Goal: Find specific page/section: Find specific page/section

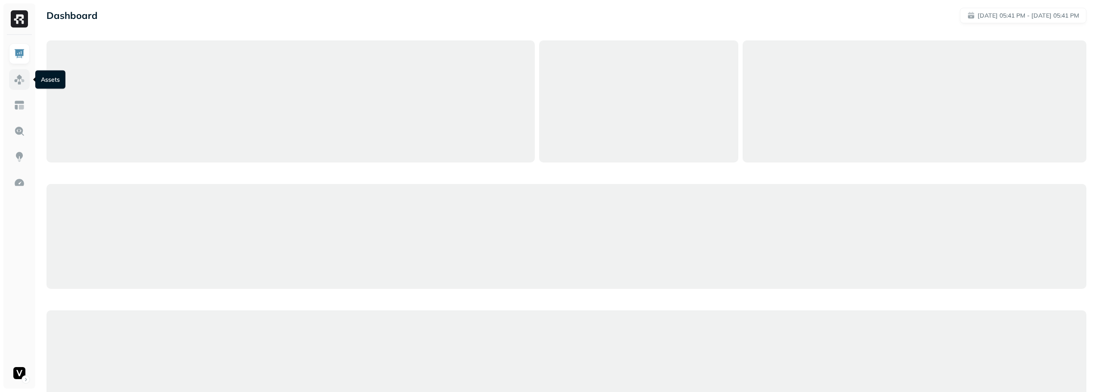
click at [29, 80] on link at bounding box center [19, 79] width 21 height 21
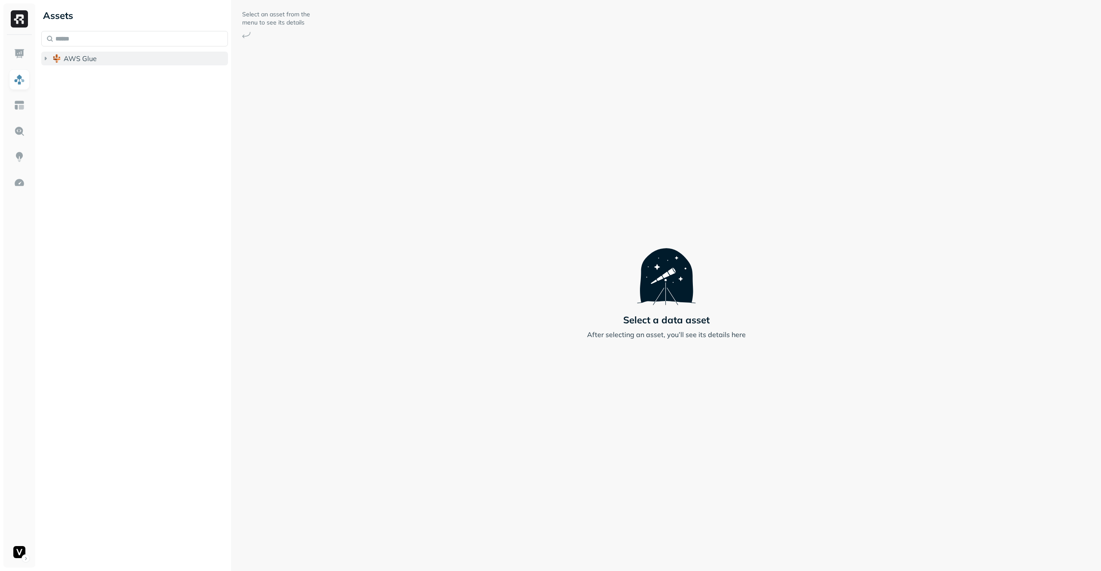
click at [127, 58] on button "AWS Glue" at bounding box center [134, 59] width 187 height 14
click at [147, 74] on button "adn_lakehouse_bronze" at bounding box center [139, 75] width 179 height 14
click at [147, 58] on button "AWS Glue" at bounding box center [134, 59] width 187 height 14
click at [146, 59] on button "AWS Glue" at bounding box center [134, 59] width 187 height 14
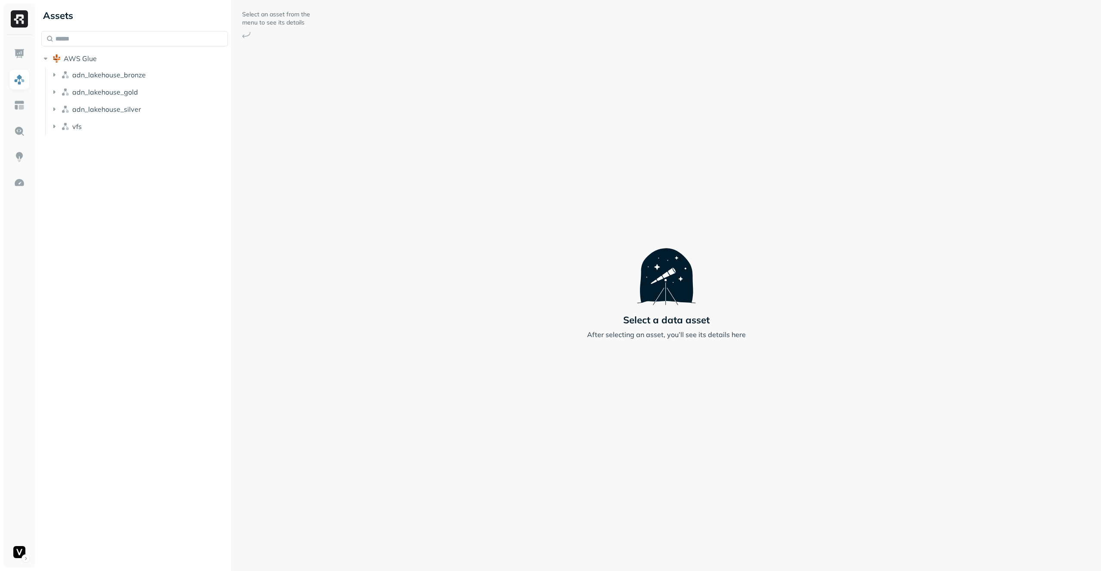
click at [128, 119] on ul "adn_lakehouse_bronze adn_lakehouse_gold adn_lakehouse_silver vfs" at bounding box center [136, 101] width 183 height 69
click at [130, 127] on button "vfs" at bounding box center [139, 127] width 179 height 14
click at [157, 115] on button "adn_lakehouse_silver" at bounding box center [139, 109] width 179 height 14
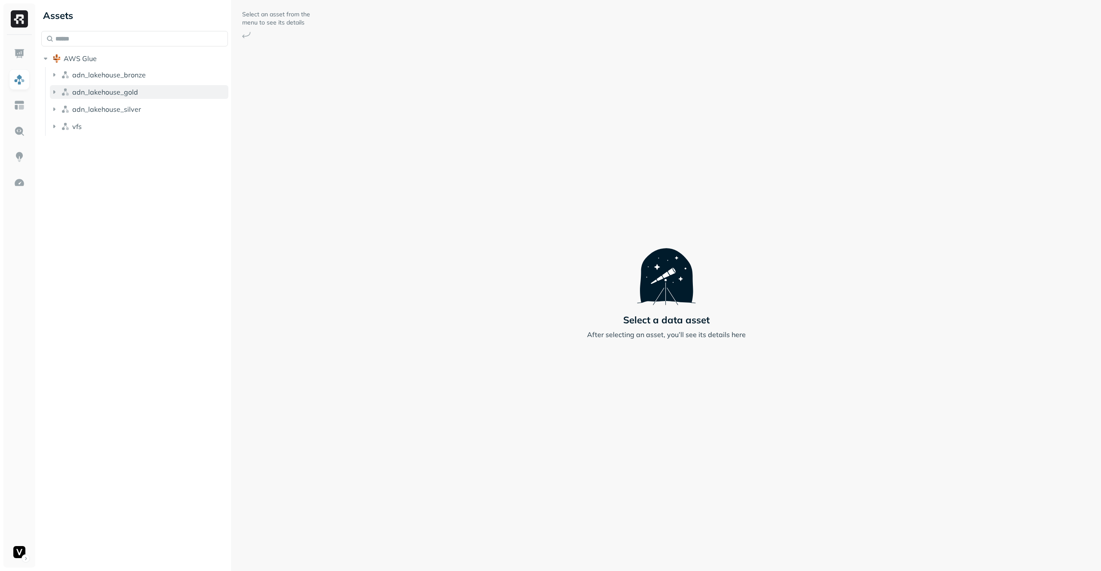
click at [154, 89] on button "adn_lakehouse_gold" at bounding box center [139, 92] width 179 height 14
click at [158, 73] on button "adn_lakehouse_bronze" at bounding box center [139, 75] width 179 height 14
click at [155, 91] on button "adn_lakehouse_gold" at bounding box center [139, 92] width 179 height 14
click at [132, 74] on button "analytics_bronze" at bounding box center [139, 75] width 179 height 14
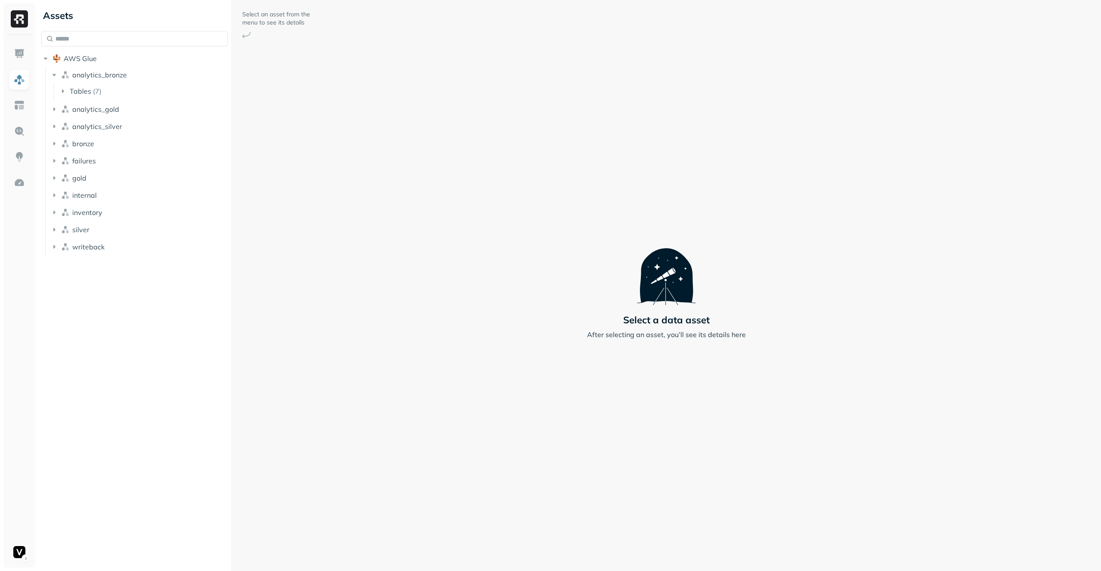
click at [133, 83] on ul "Tables ( 7 )" at bounding box center [141, 91] width 175 height 17
click at [133, 86] on button "Tables ( 7 )" at bounding box center [143, 91] width 170 height 14
click at [142, 110] on link "fallback" at bounding box center [148, 108] width 162 height 14
